Goal: Find specific page/section: Find specific page/section

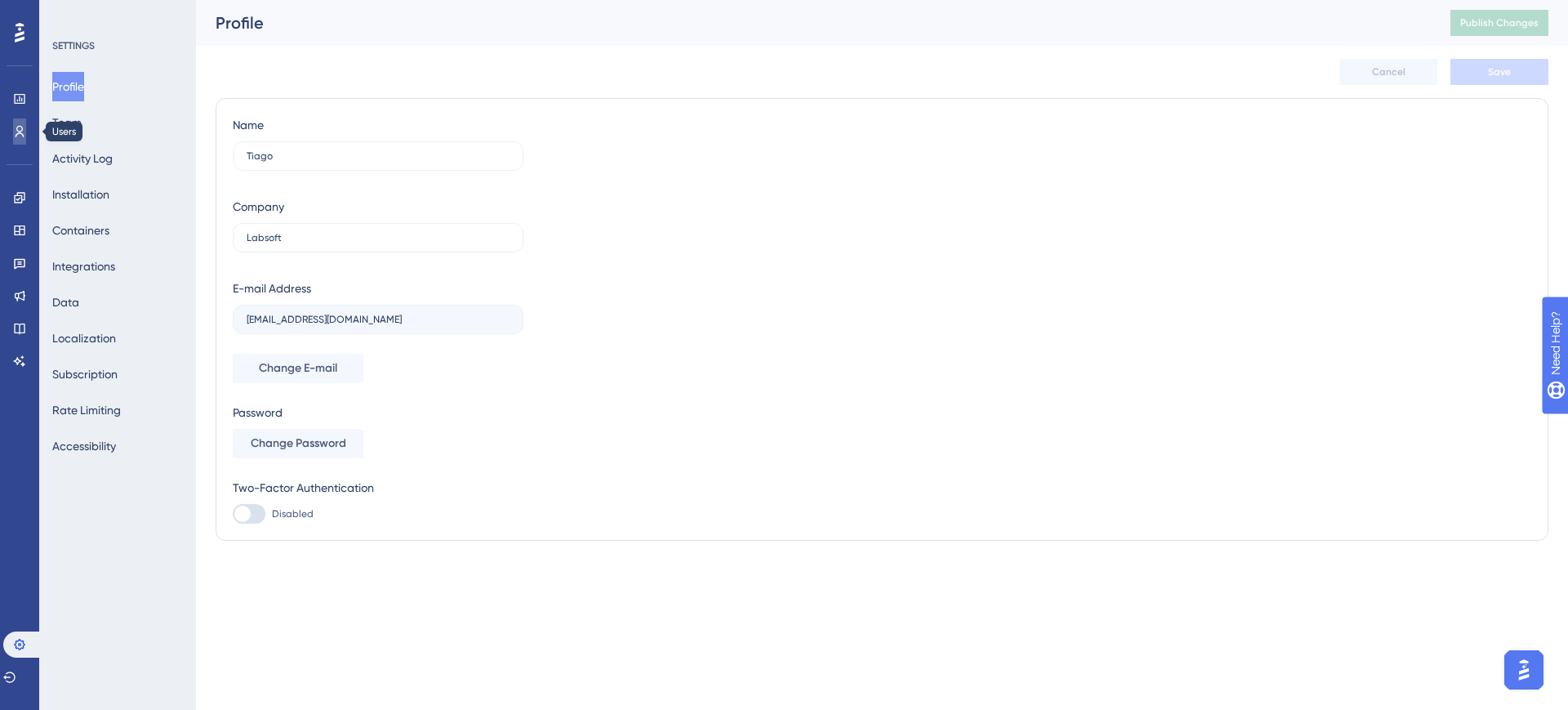
click at [14, 137] on icon at bounding box center [19, 131] width 13 height 13
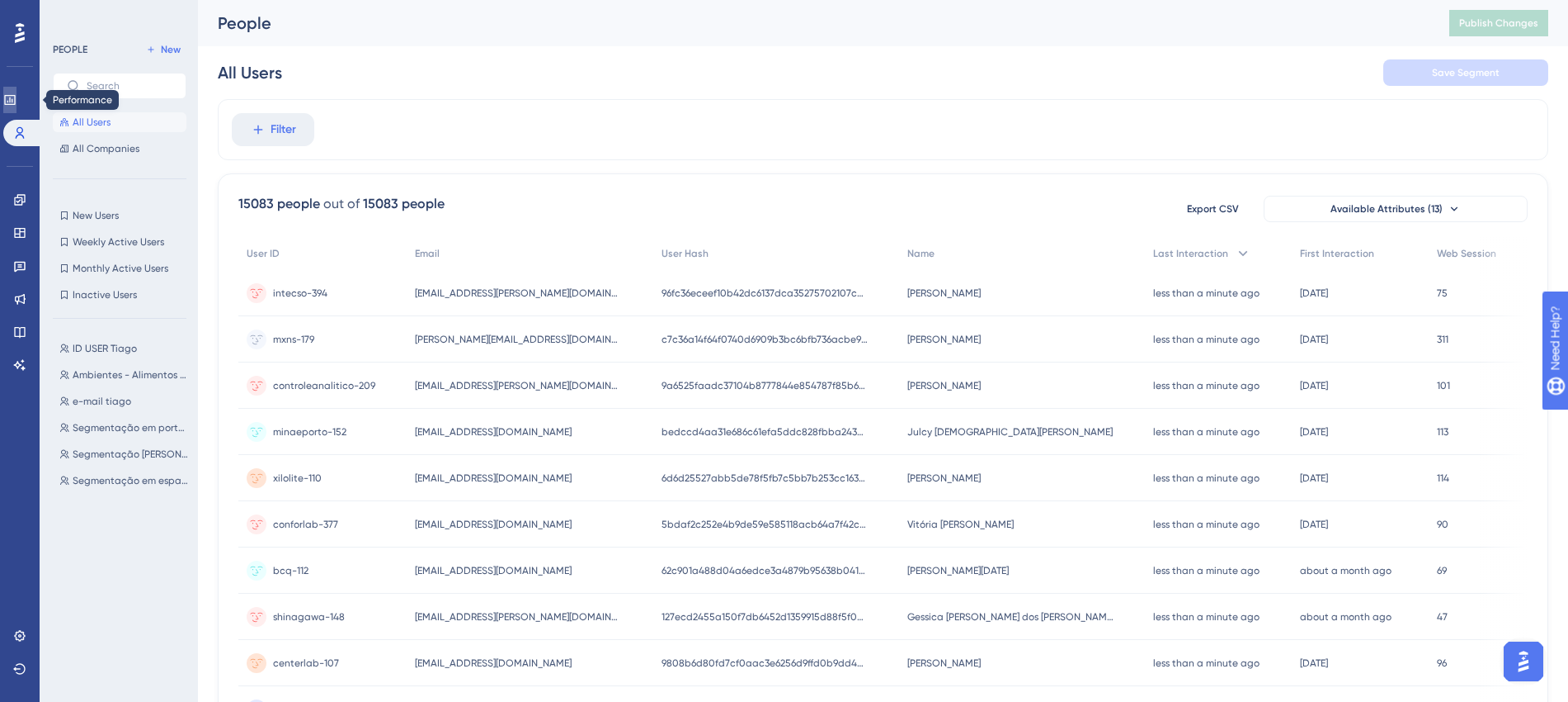
click at [16, 106] on icon at bounding box center [9, 100] width 13 height 13
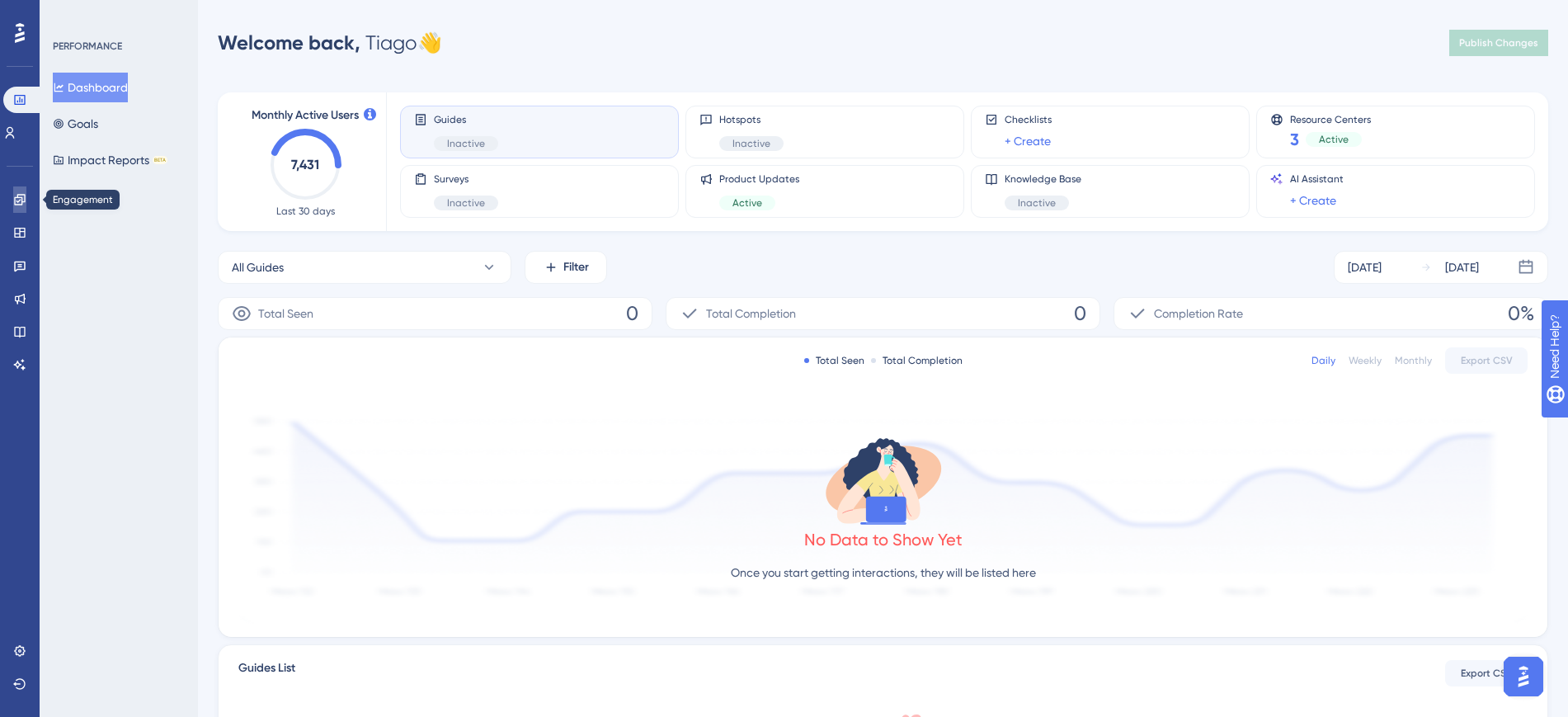
click at [27, 207] on link at bounding box center [19, 199] width 13 height 27
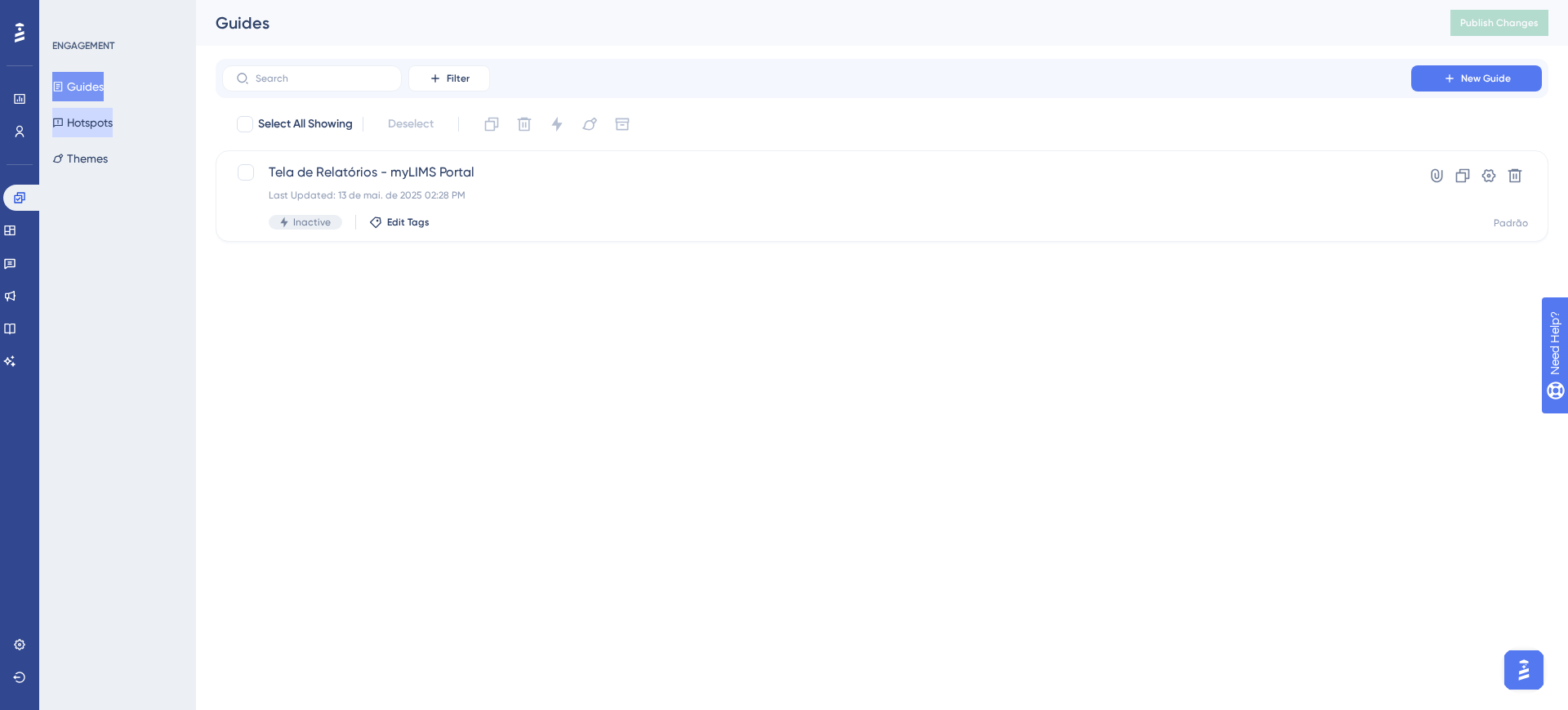
click at [105, 123] on button "Hotspots" at bounding box center [82, 122] width 60 height 30
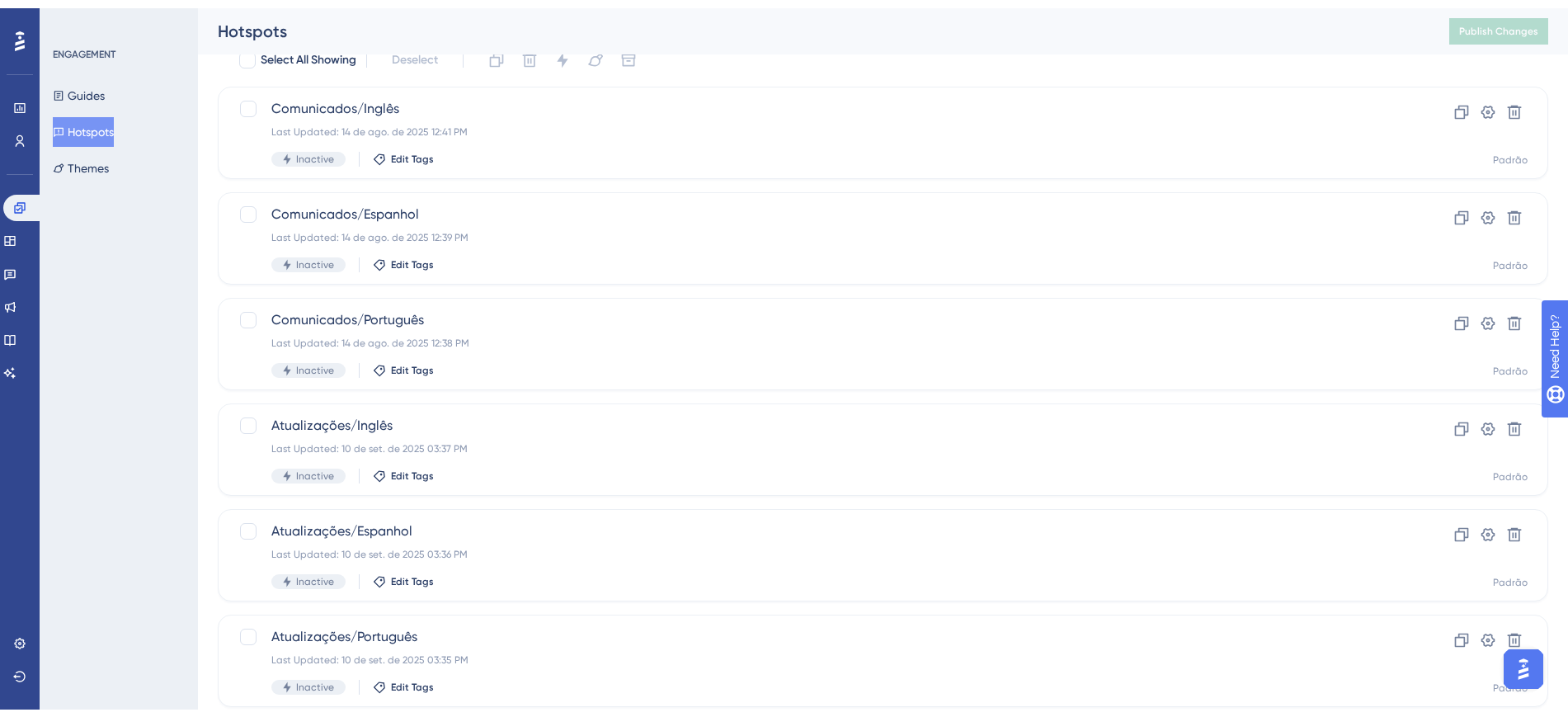
scroll to position [108, 0]
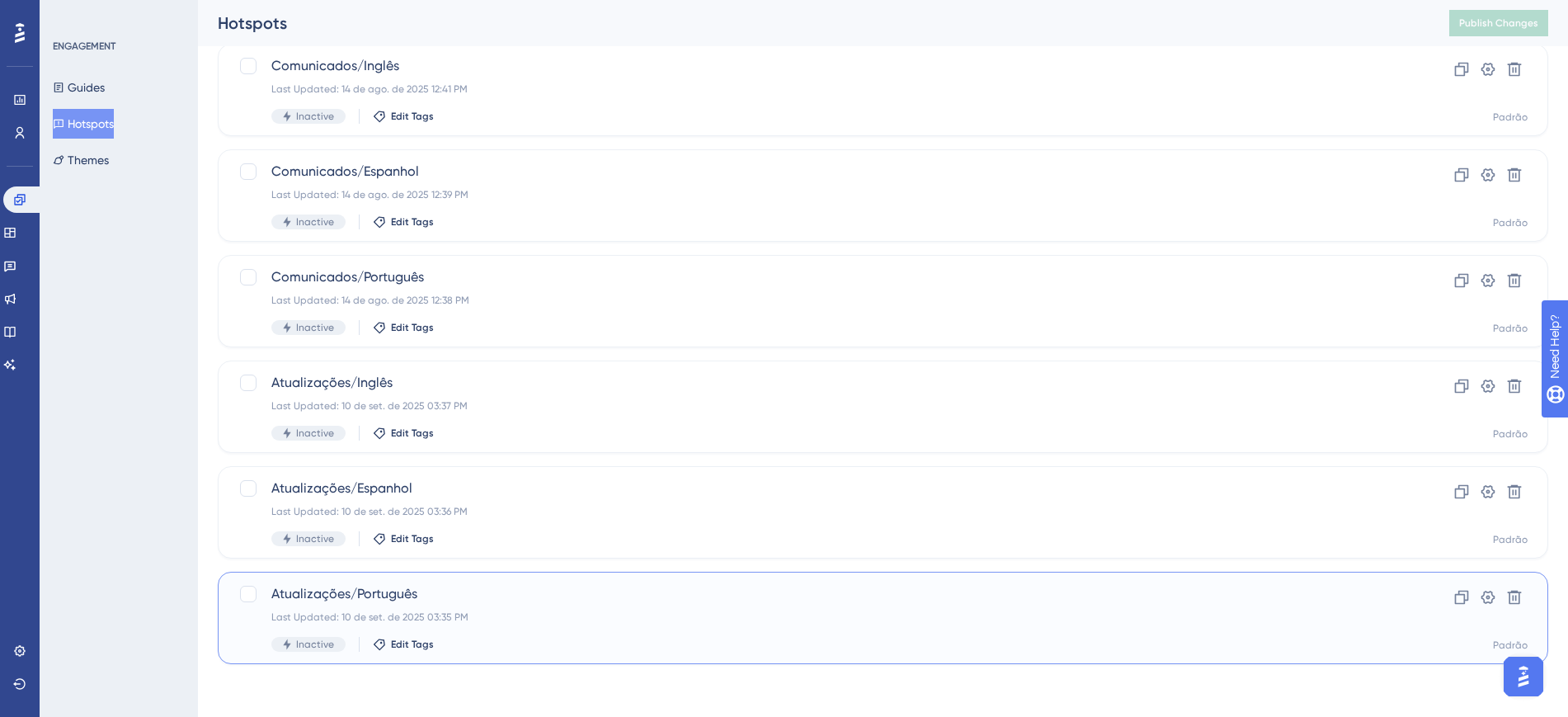
click at [477, 597] on span "Atualizações/Português" at bounding box center [817, 593] width 1091 height 20
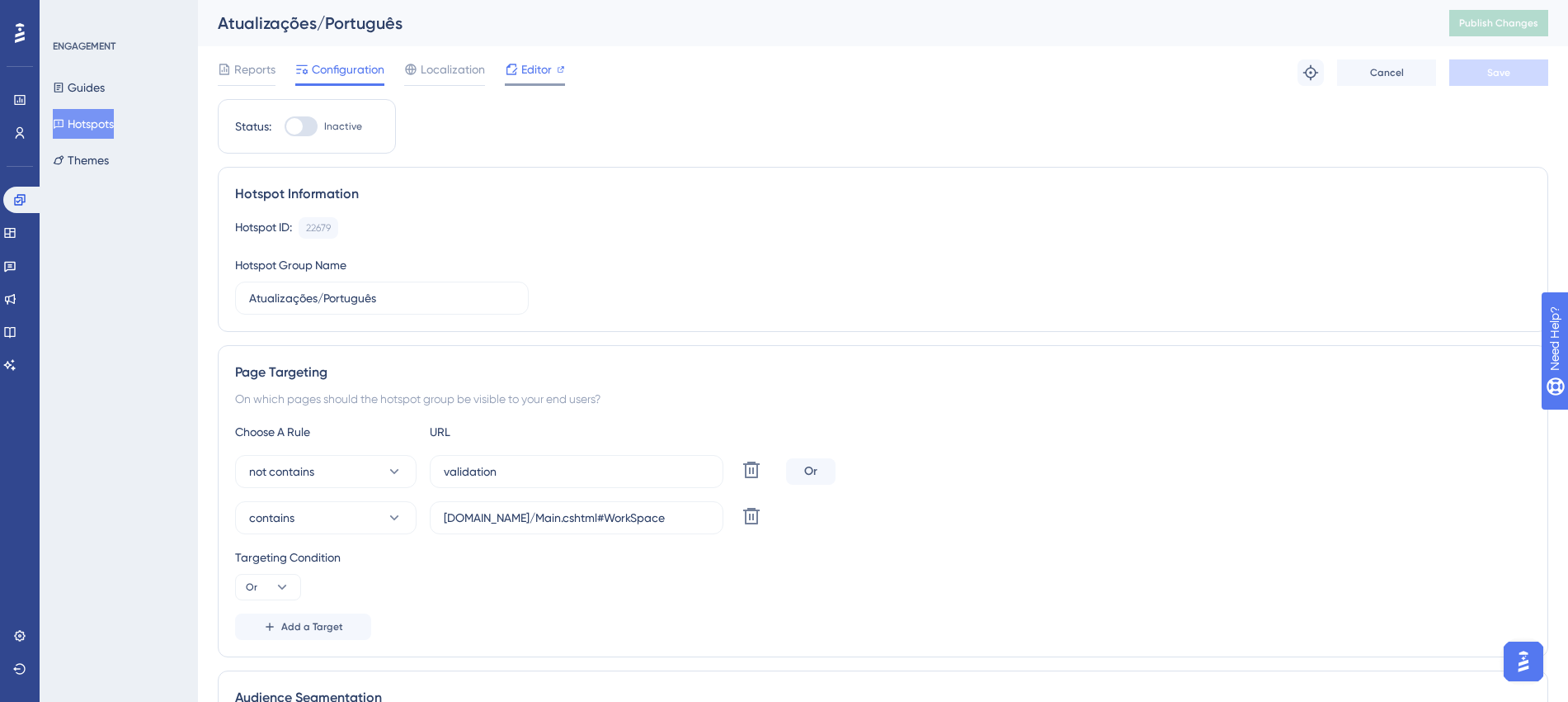
click at [517, 72] on icon at bounding box center [511, 69] width 13 height 13
